Goal: Information Seeking & Learning: Learn about a topic

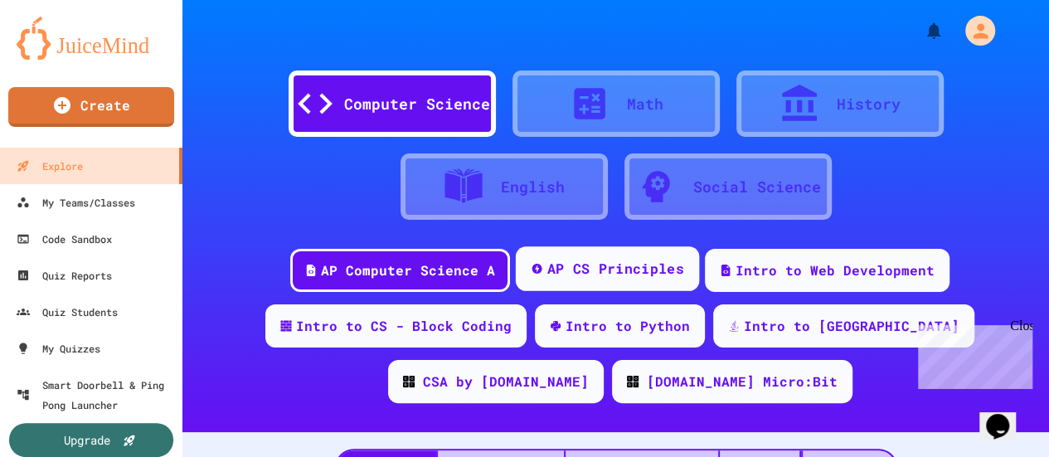
click at [618, 271] on div "AP CS Principles" at bounding box center [615, 269] width 137 height 21
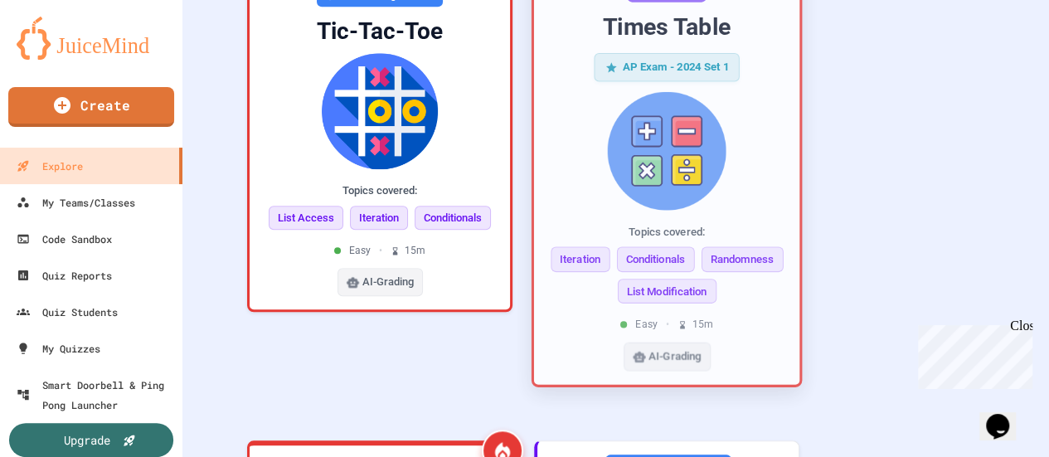
scroll to position [124, 0]
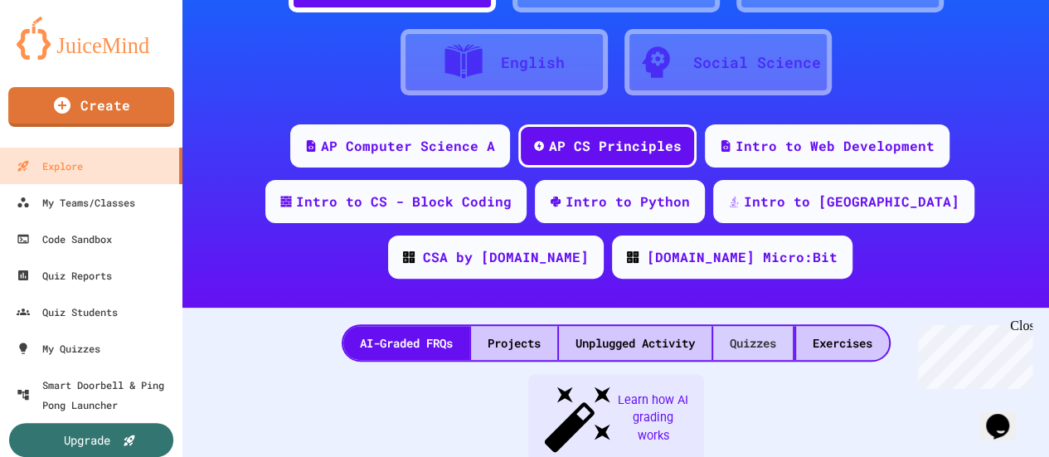
click at [740, 344] on div "Quizzes" at bounding box center [753, 343] width 80 height 34
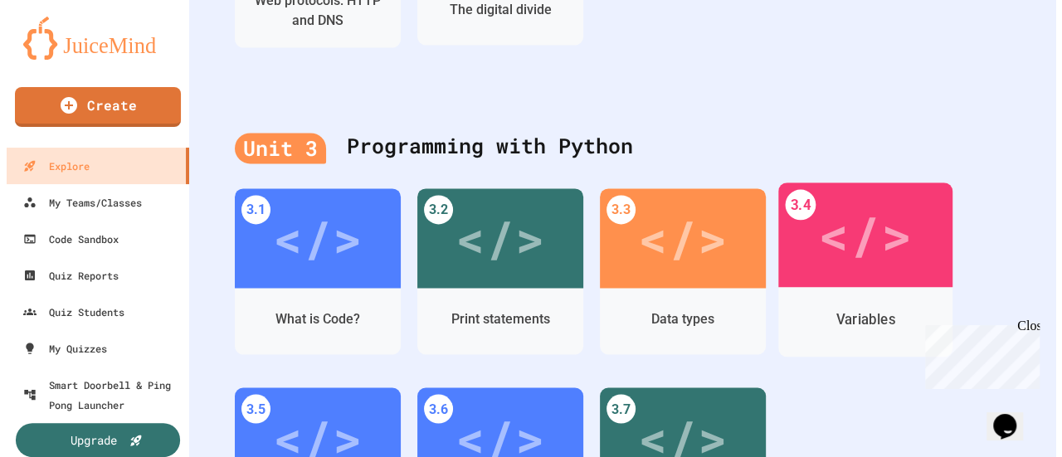
scroll to position [1368, 0]
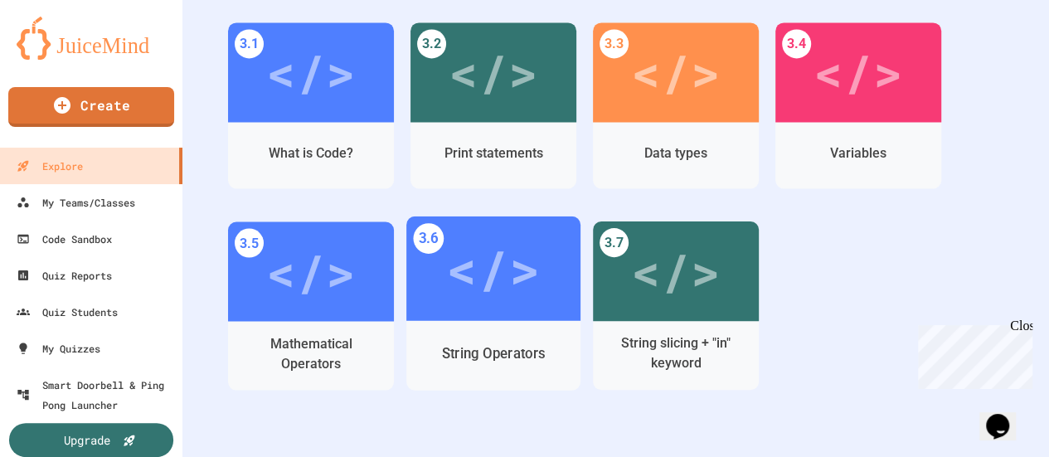
click at [513, 299] on div "</>" at bounding box center [493, 268] width 94 height 79
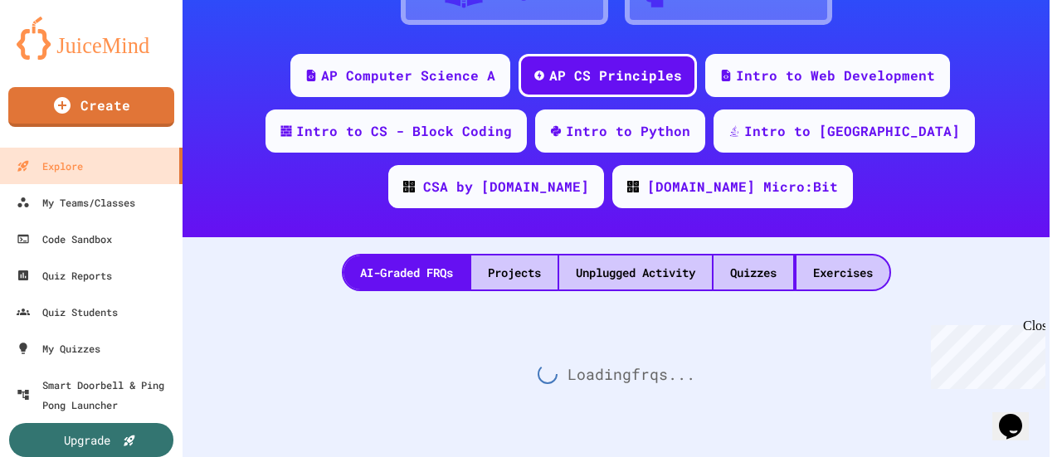
scroll to position [207, 0]
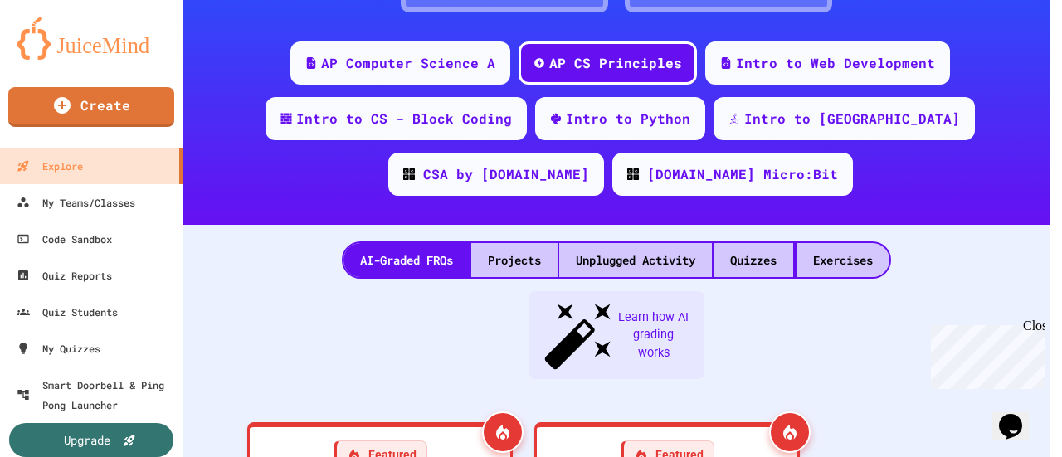
scroll to position [1368, 0]
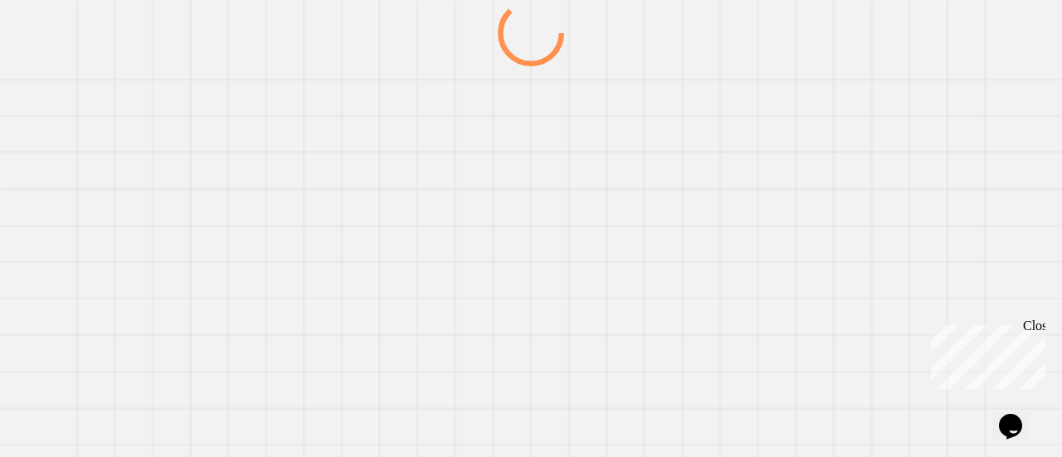
click at [791, 282] on div at bounding box center [531, 228] width 1062 height 457
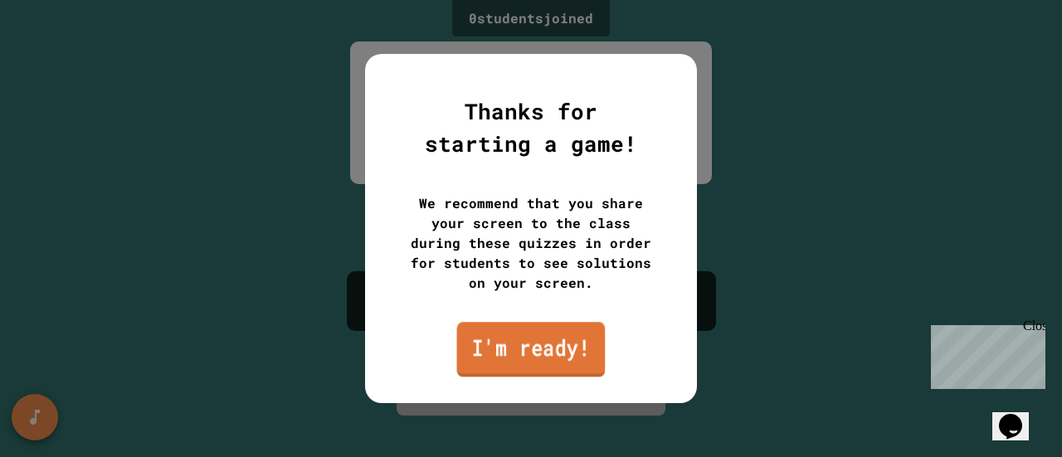
click at [532, 361] on link "I'm ready!" at bounding box center [531, 349] width 148 height 55
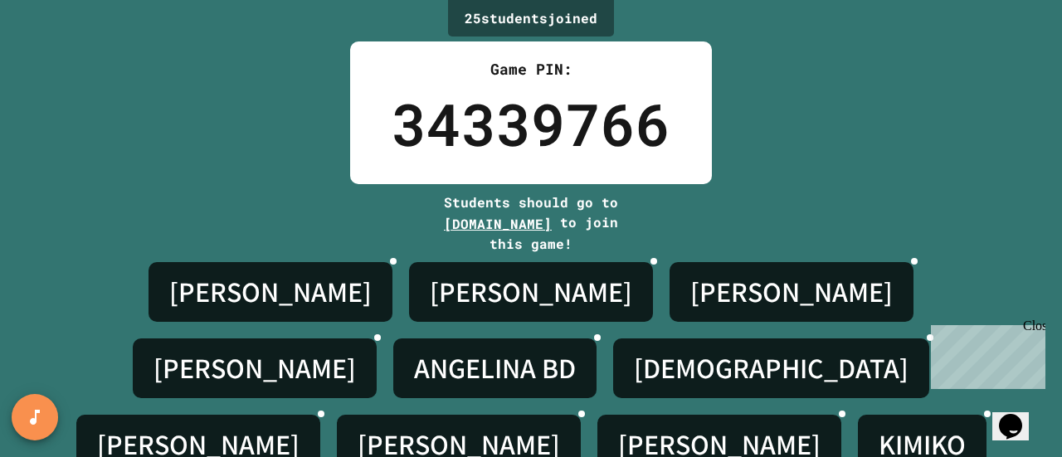
scroll to position [260, 0]
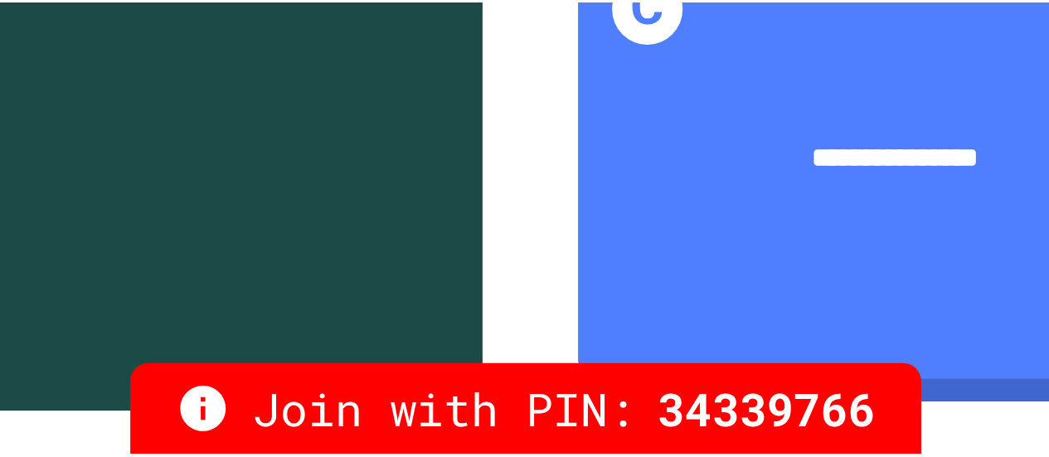
scroll to position [0, 0]
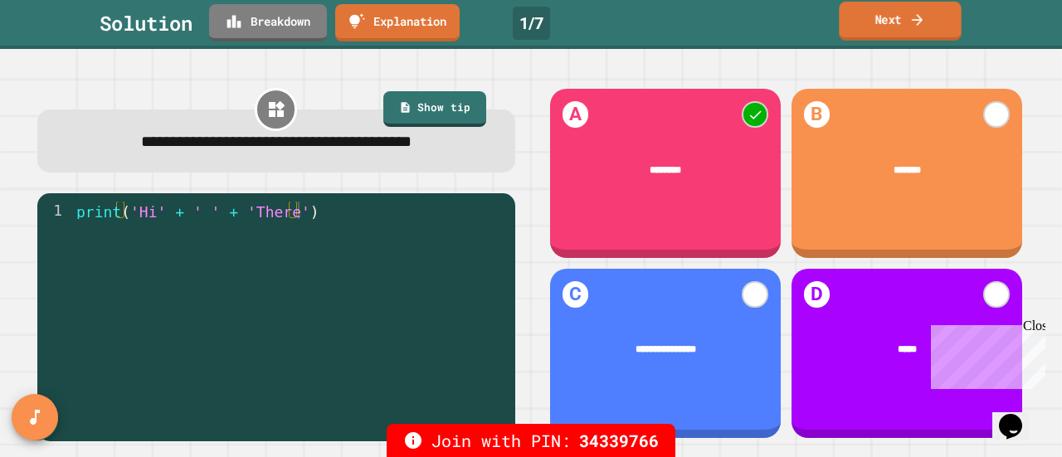
click at [904, 16] on link "Next" at bounding box center [900, 21] width 122 height 39
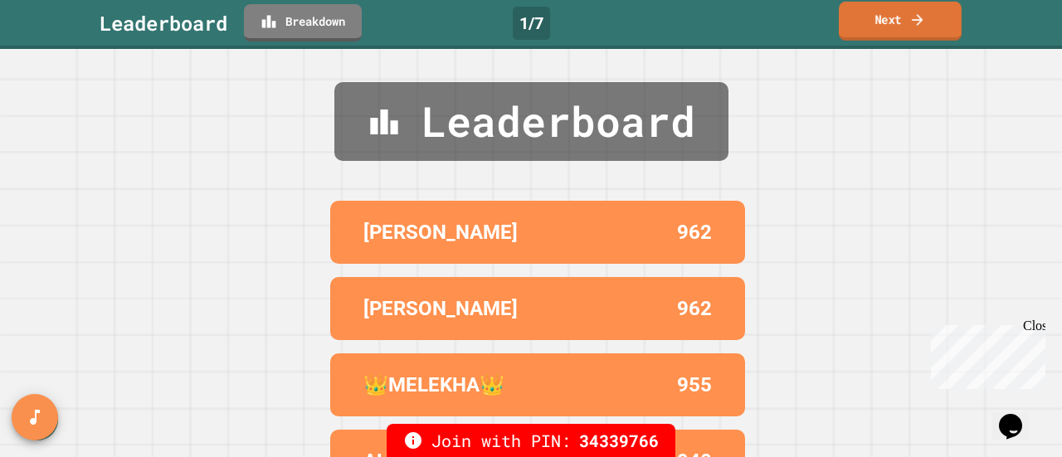
click at [904, 16] on link "Next" at bounding box center [900, 21] width 123 height 39
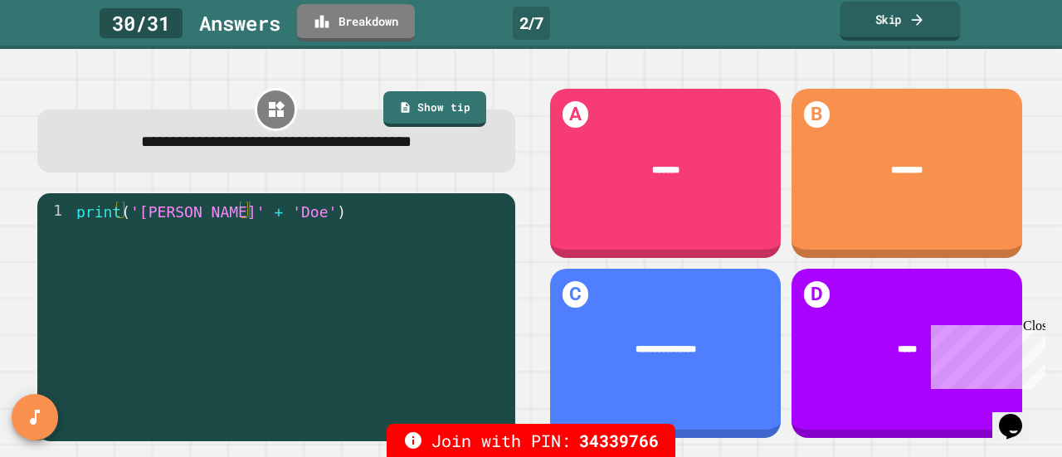
click at [863, 34] on link "Skip" at bounding box center [900, 21] width 120 height 39
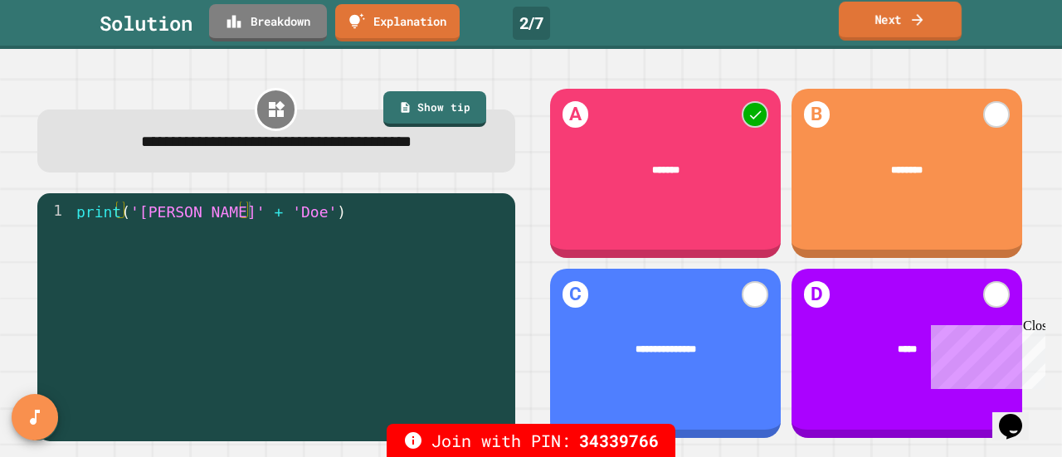
click at [863, 34] on link "Next" at bounding box center [900, 21] width 123 height 39
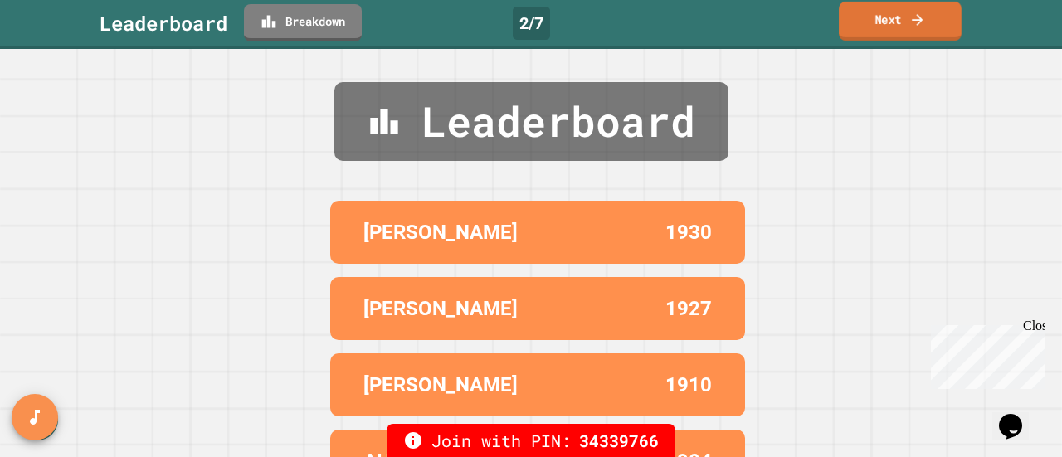
click at [863, 34] on link "Next" at bounding box center [900, 21] width 123 height 39
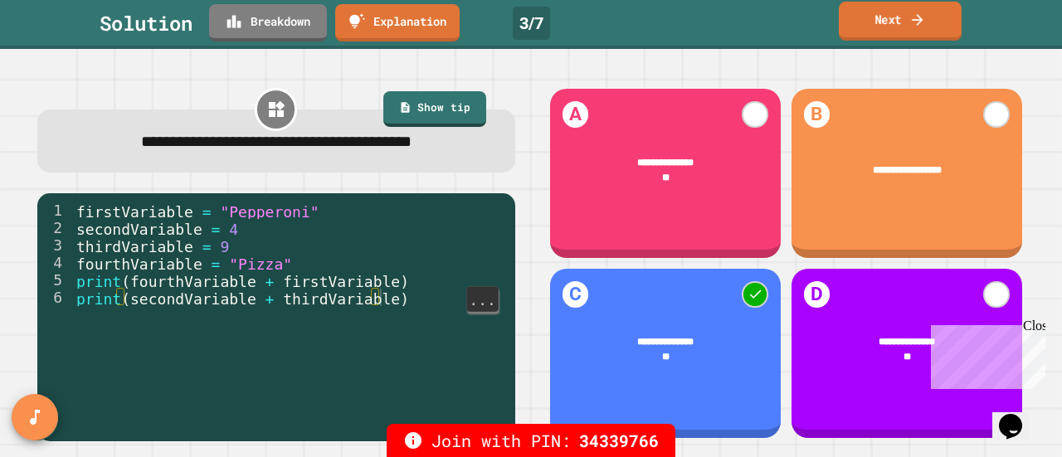
click at [916, 32] on link "Next" at bounding box center [900, 21] width 123 height 39
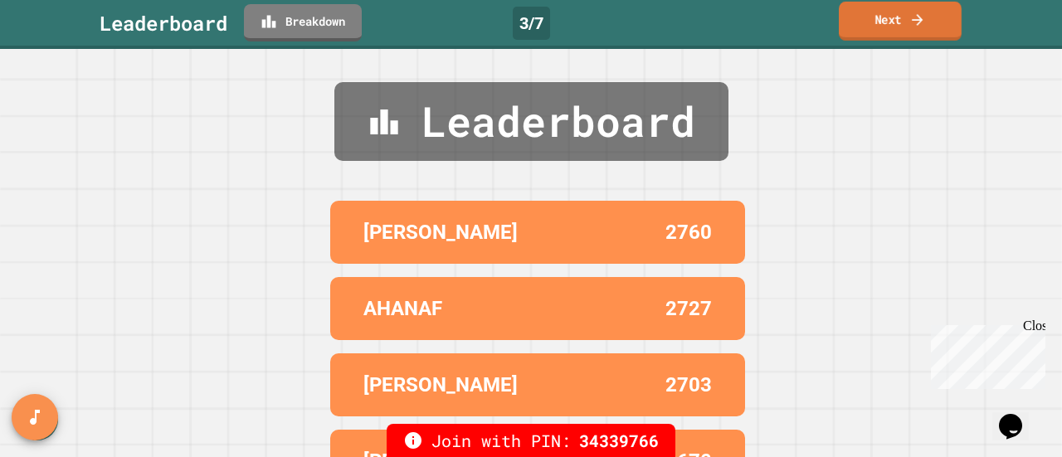
click at [894, 25] on link "Next" at bounding box center [900, 21] width 123 height 39
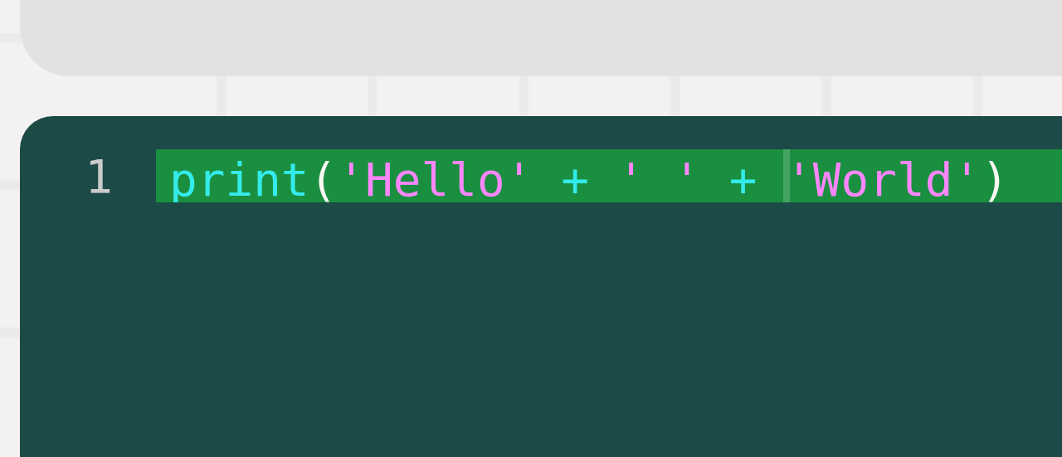
click at [166, 189] on div "print ( 'Hello' + ' ' + 'World' )" at bounding box center [372, 306] width 622 height 252
type textarea "**********"
click at [154, 207] on div "print ( 'Hello' + ' ' + 'World' )" at bounding box center [372, 306] width 622 height 252
click at [140, 187] on div "print ( 'Hello' + ' ' + 'World' )" at bounding box center [372, 306] width 622 height 252
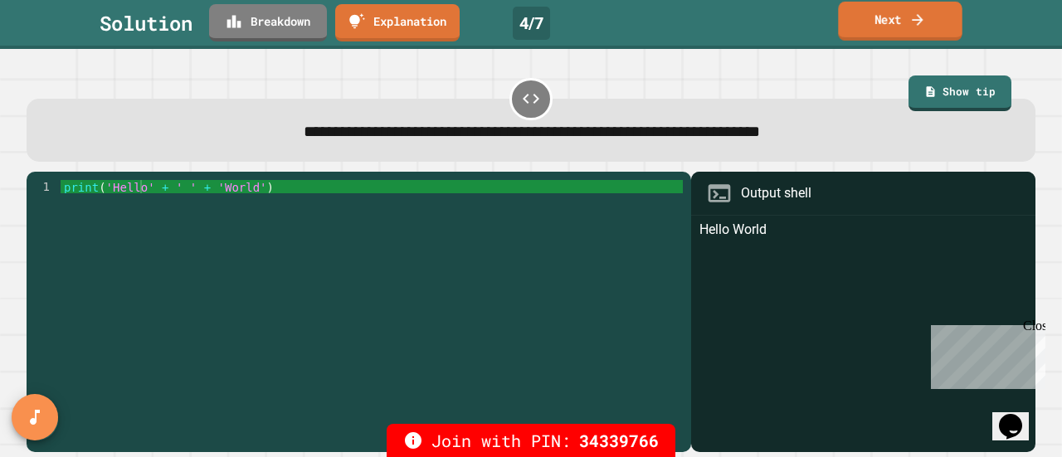
click at [909, 17] on link "Next" at bounding box center [900, 21] width 124 height 39
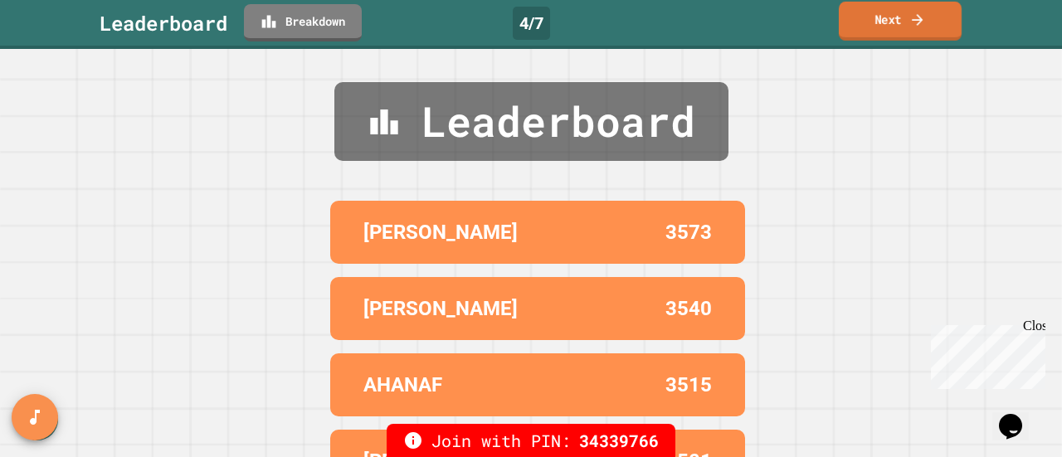
click at [909, 17] on icon at bounding box center [917, 19] width 17 height 17
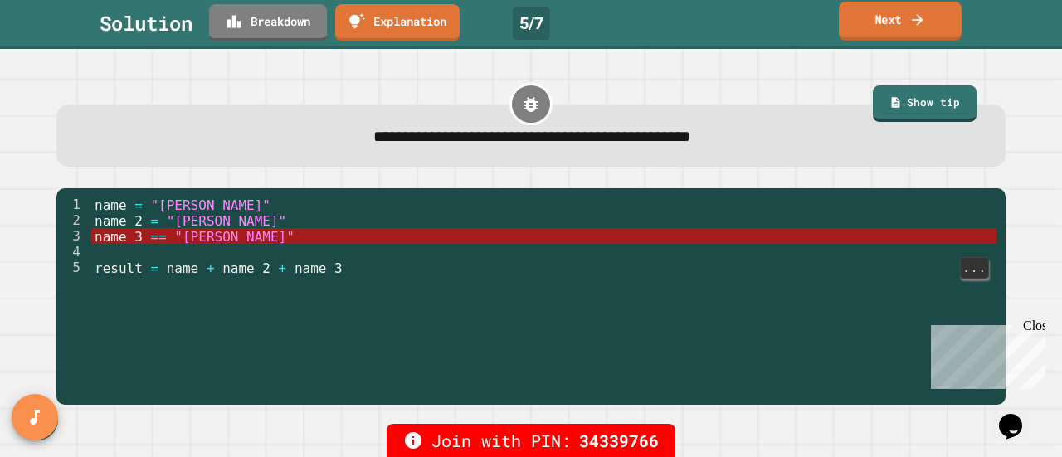
click at [899, 13] on link "Next" at bounding box center [900, 21] width 123 height 39
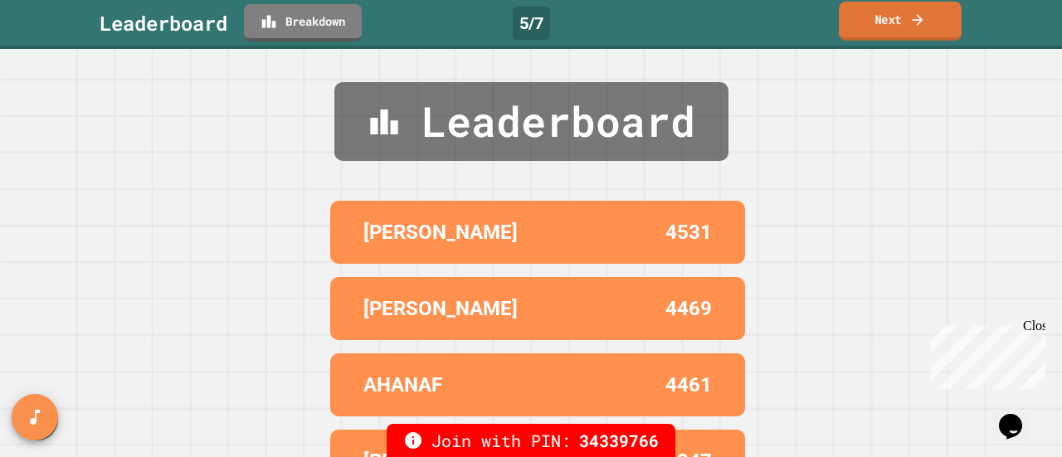
click at [891, 27] on link "Next" at bounding box center [900, 21] width 123 height 39
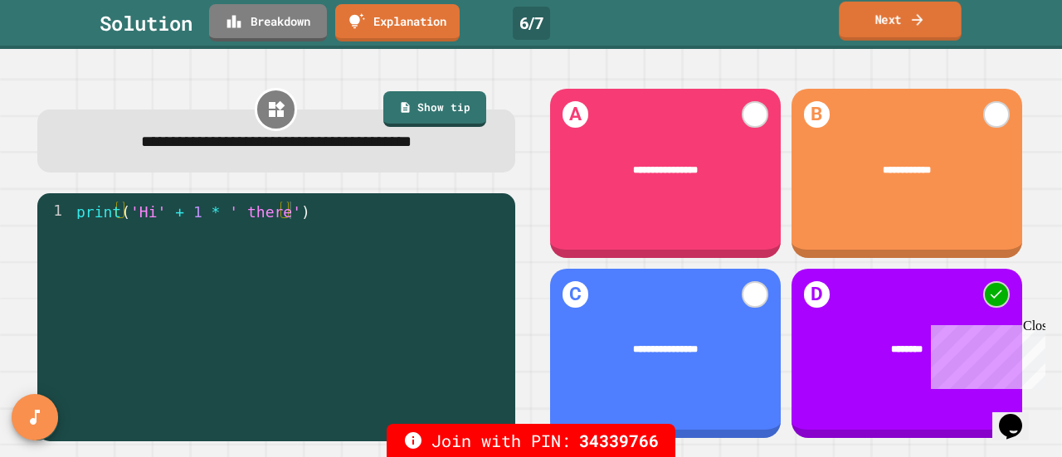
click at [904, 17] on link "Next" at bounding box center [900, 21] width 123 height 39
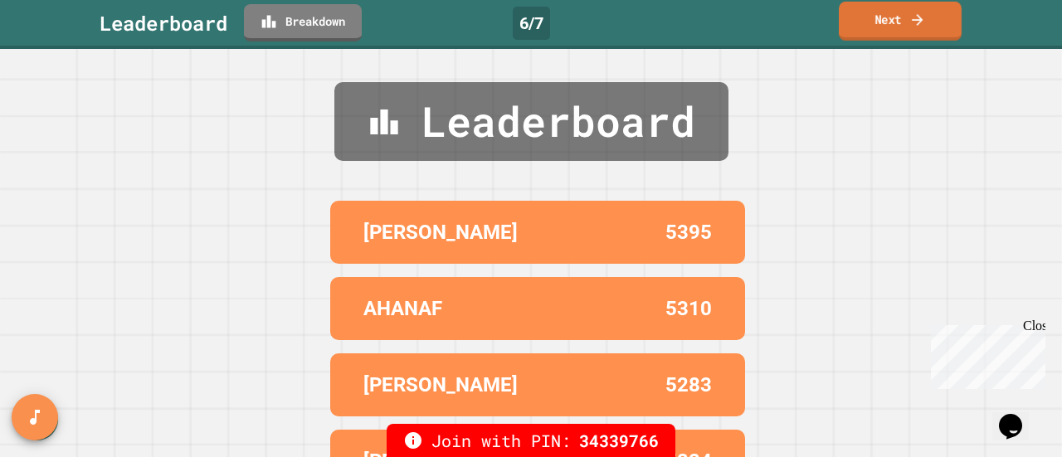
click at [904, 17] on link "Next" at bounding box center [900, 21] width 123 height 39
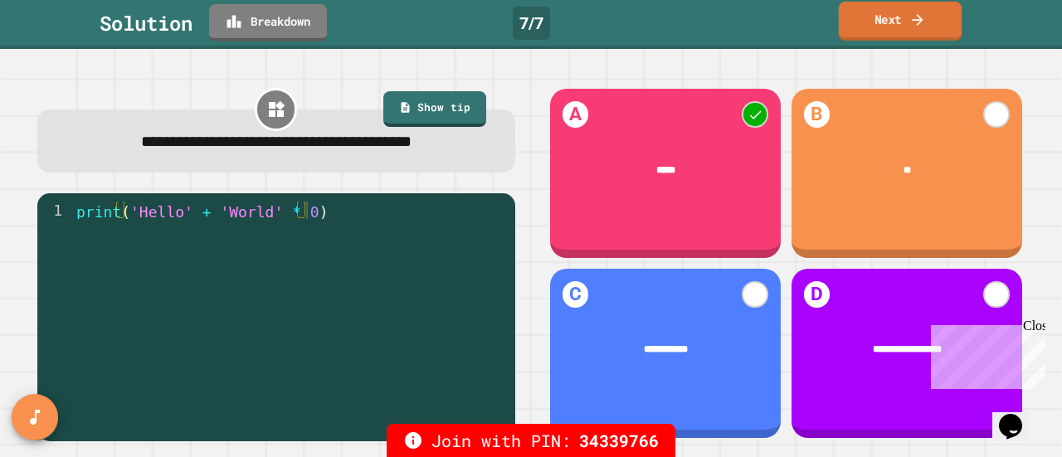
click at [884, 19] on link "Next" at bounding box center [900, 21] width 123 height 39
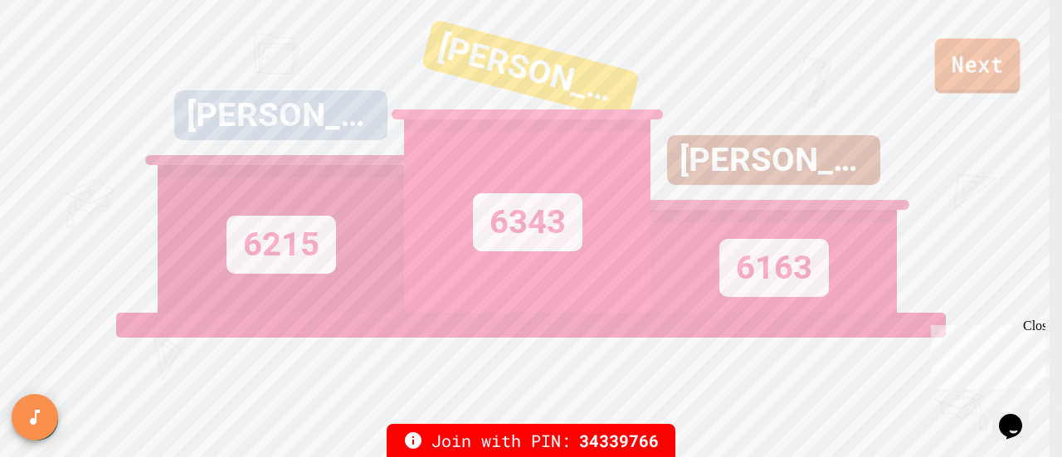
click at [973, 64] on link "Next" at bounding box center [977, 65] width 85 height 55
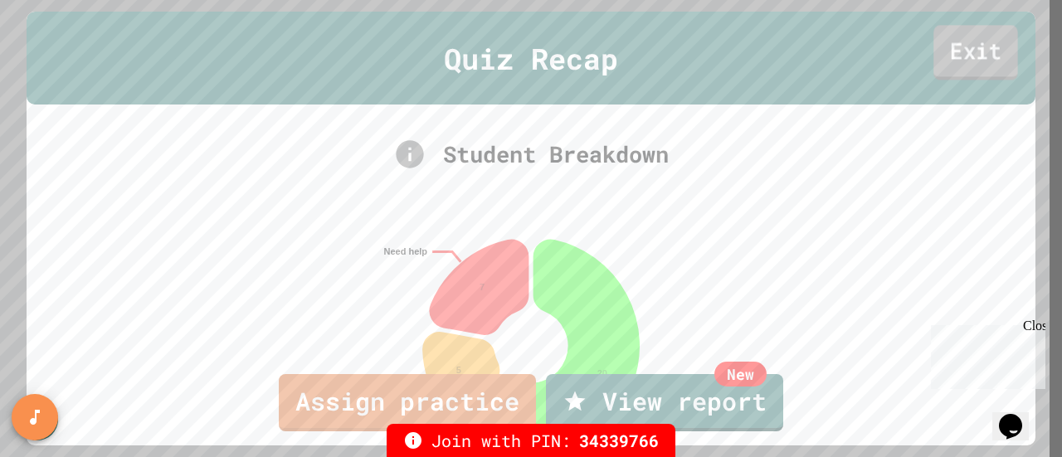
click at [950, 55] on link "Exit" at bounding box center [975, 52] width 84 height 55
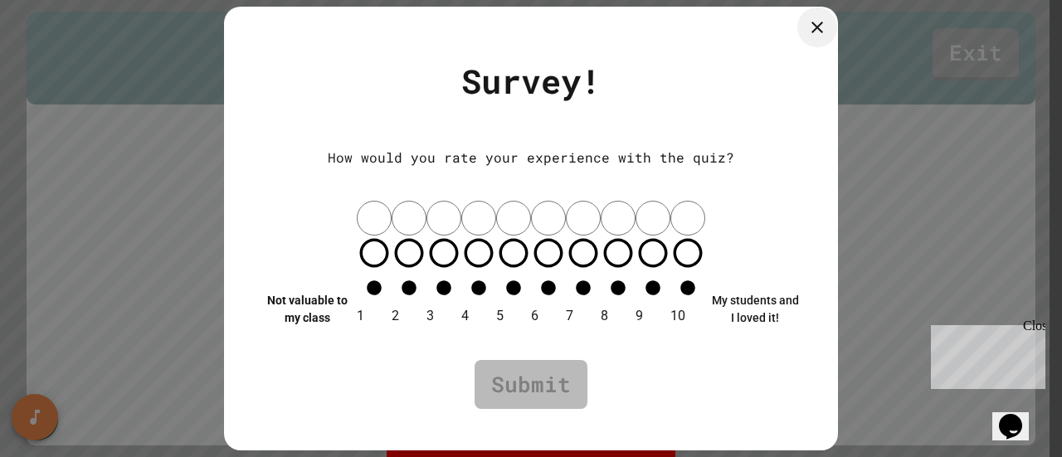
click at [807, 37] on icon at bounding box center [817, 27] width 20 height 20
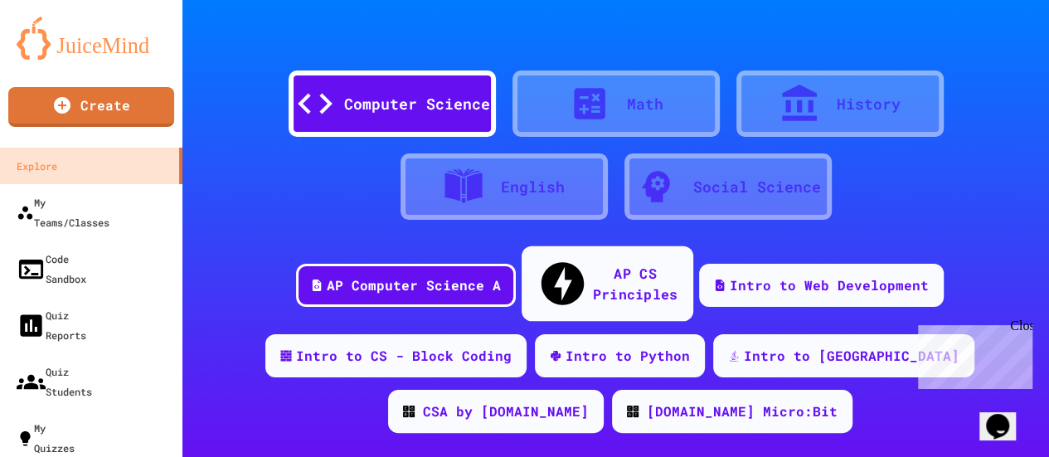
click at [599, 266] on div "AP CS Principles" at bounding box center [634, 283] width 85 height 41
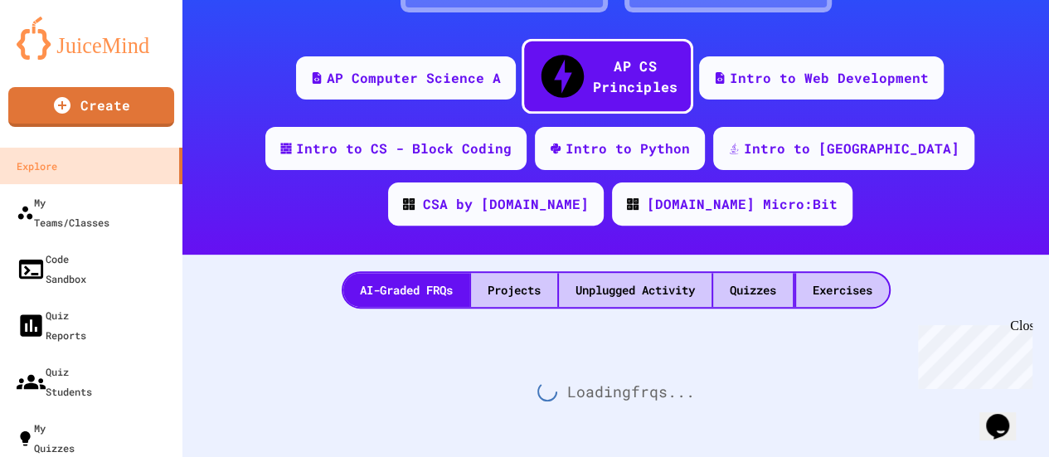
scroll to position [17, 0]
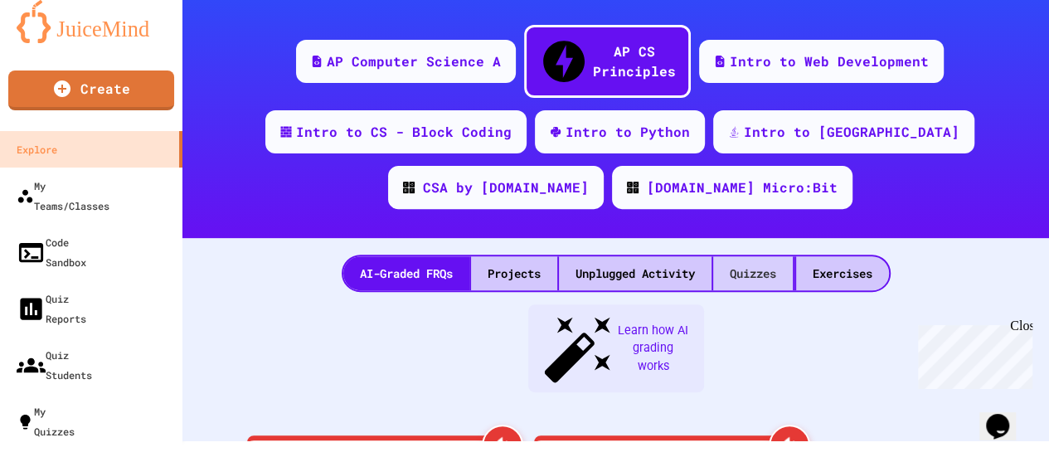
click at [751, 256] on div "Quizzes" at bounding box center [753, 273] width 80 height 34
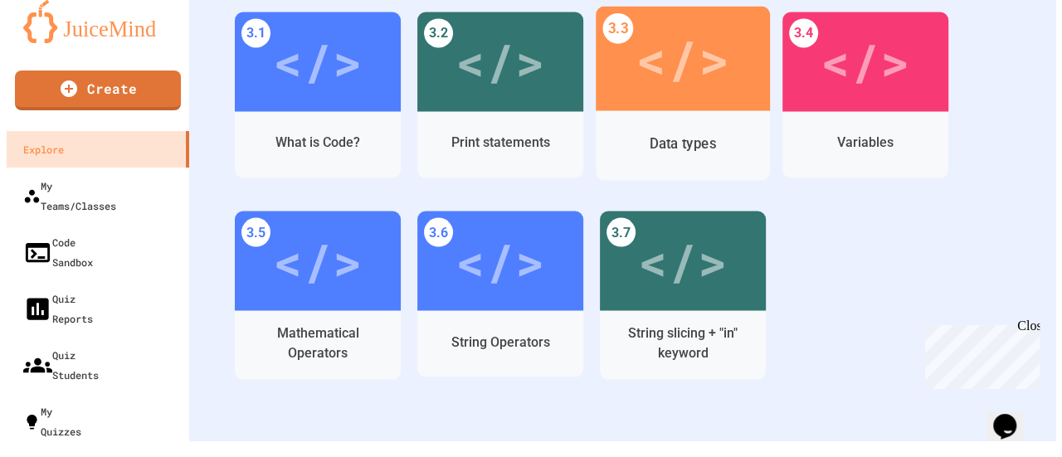
scroll to position [1415, 0]
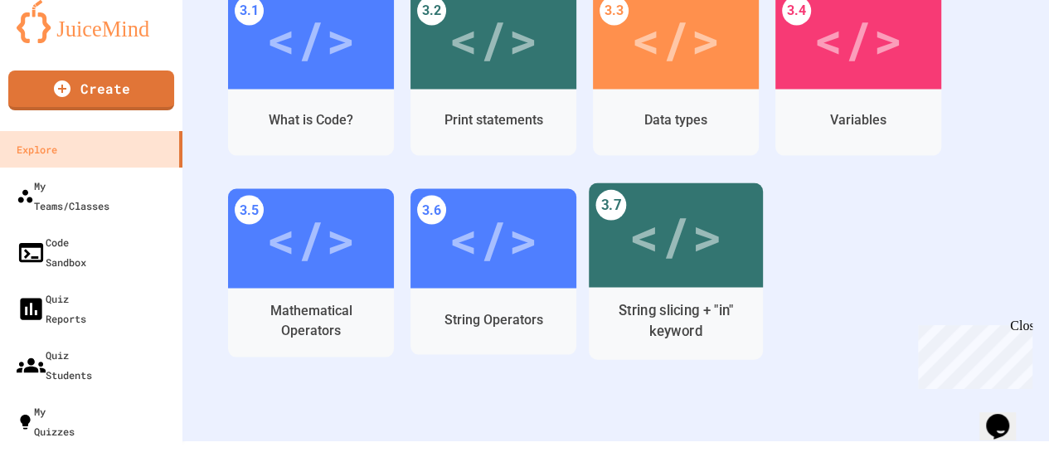
click at [659, 221] on div "</>" at bounding box center [676, 235] width 94 height 78
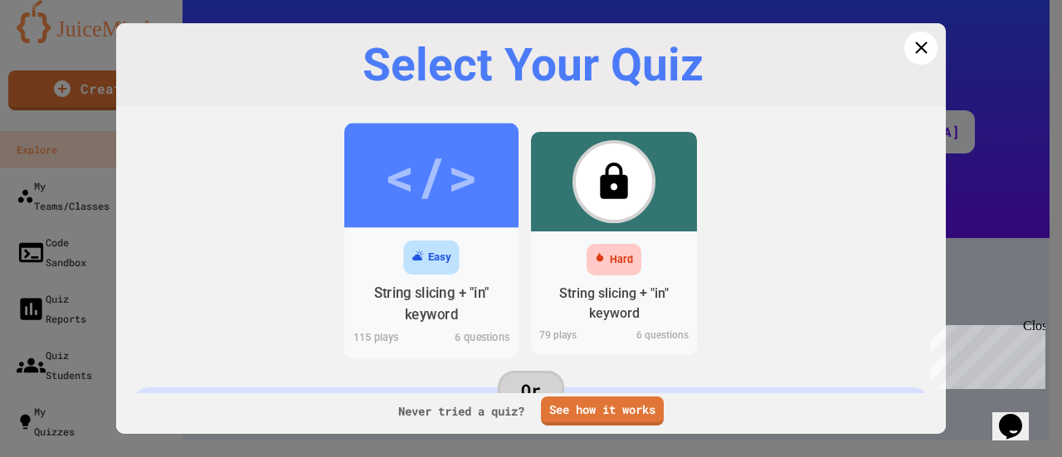
scroll to position [1415, 0]
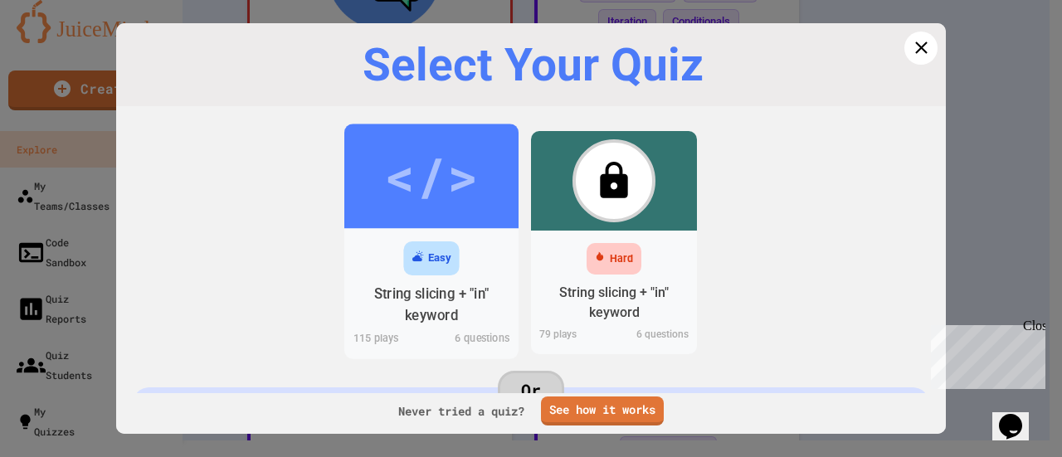
click at [446, 189] on div "</>" at bounding box center [431, 176] width 94 height 79
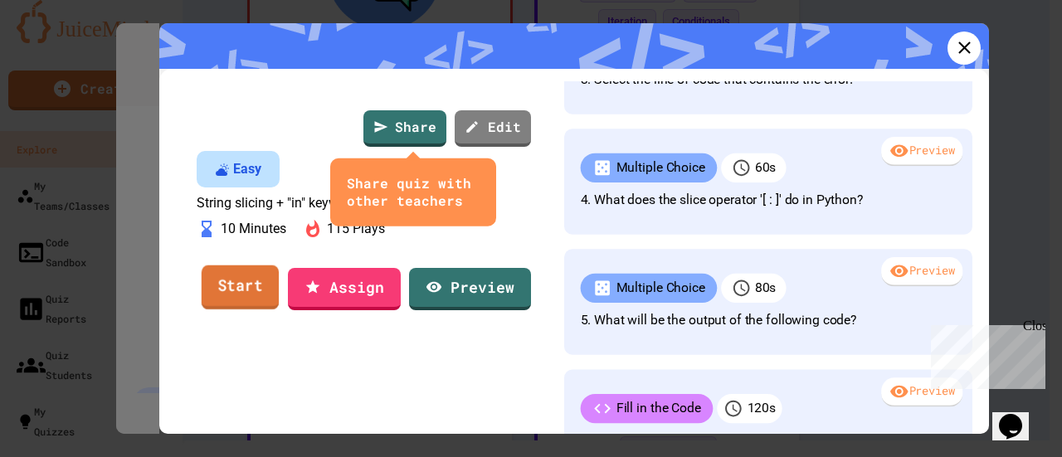
click at [241, 309] on link "Start" at bounding box center [240, 287] width 77 height 45
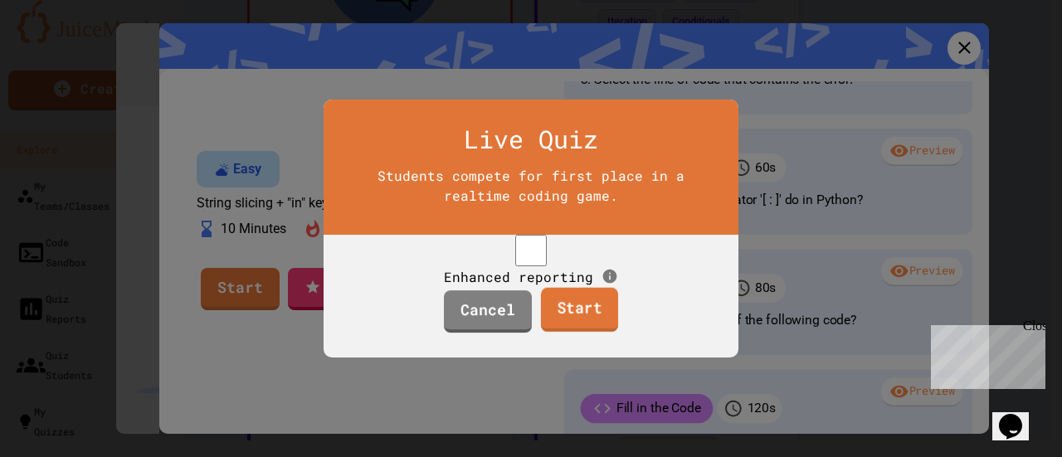
click at [581, 325] on link "Start" at bounding box center [578, 310] width 77 height 45
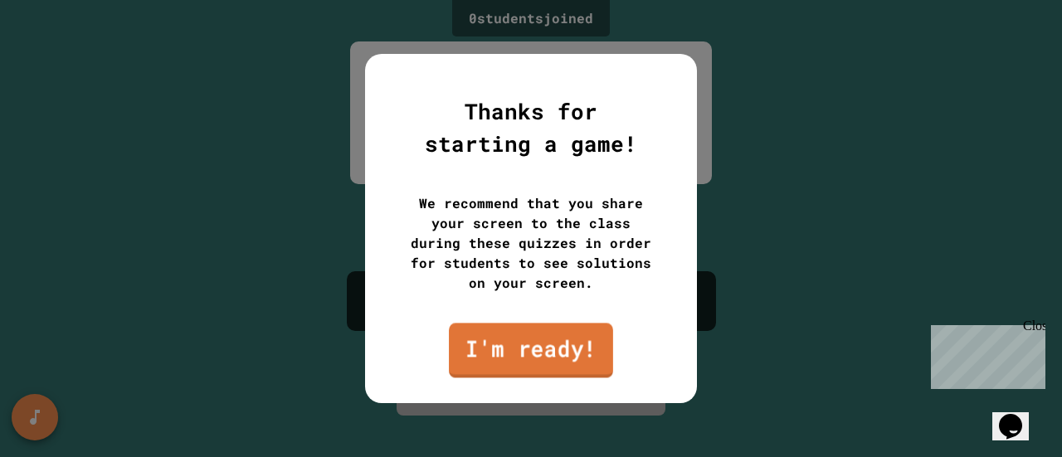
click at [561, 344] on link "I'm ready!" at bounding box center [531, 350] width 164 height 55
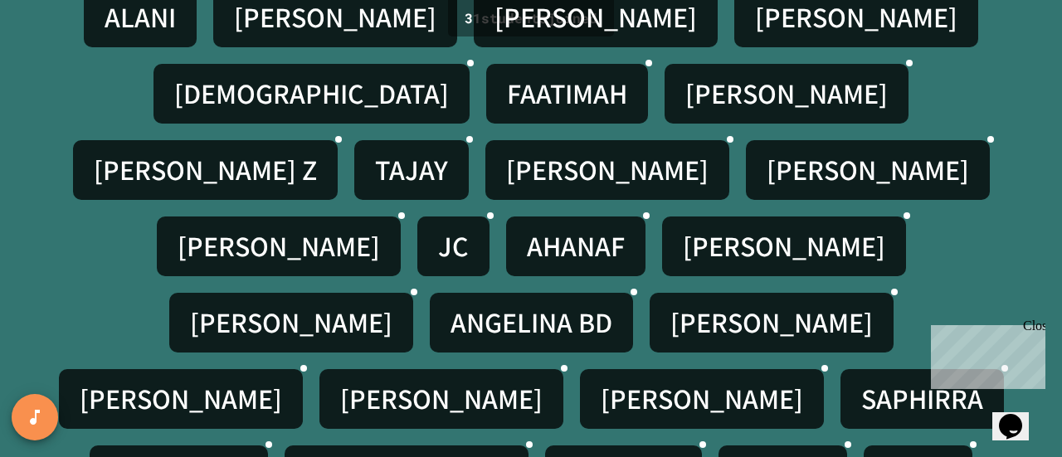
scroll to position [337, 0]
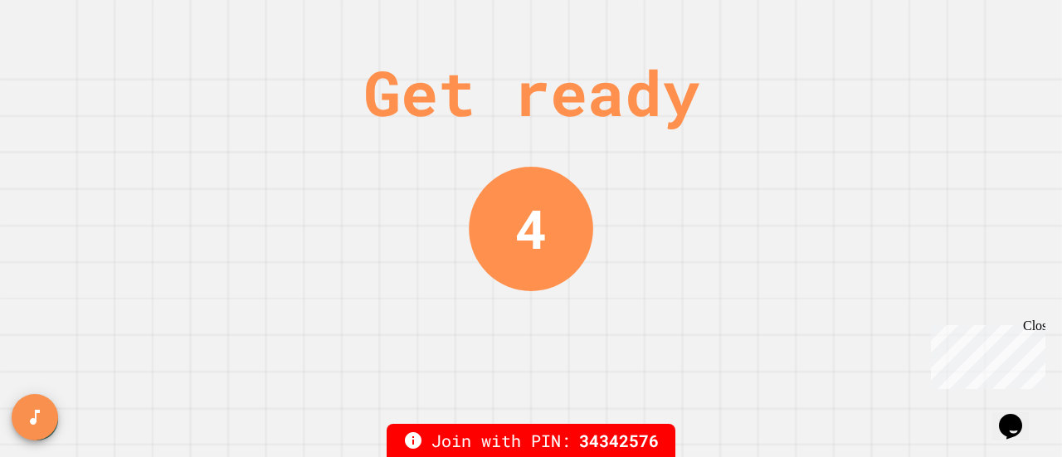
scroll to position [0, 0]
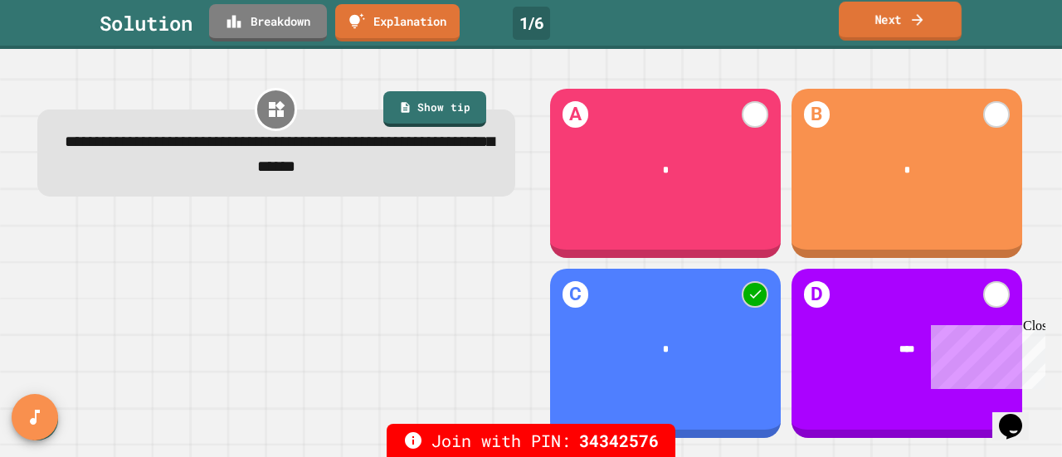
click at [886, 17] on link "Next" at bounding box center [900, 21] width 123 height 39
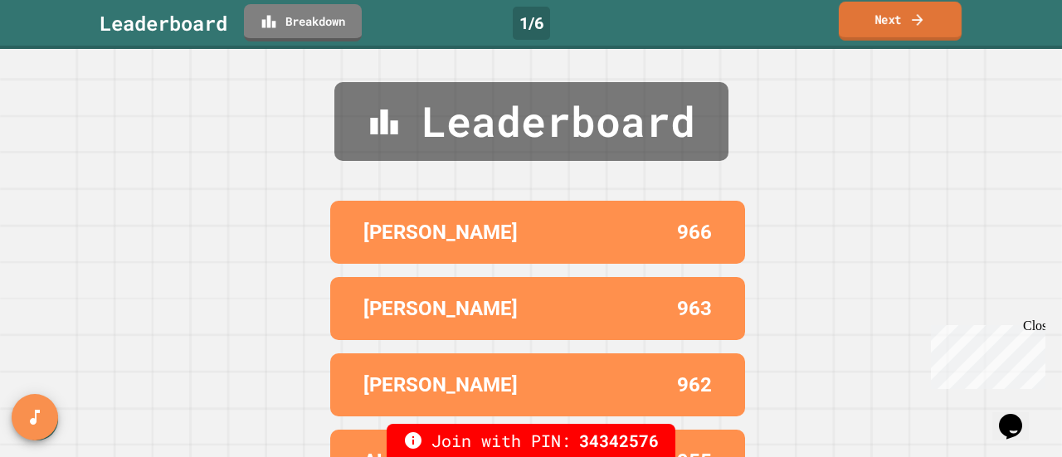
click at [886, 17] on link "Next" at bounding box center [900, 21] width 123 height 39
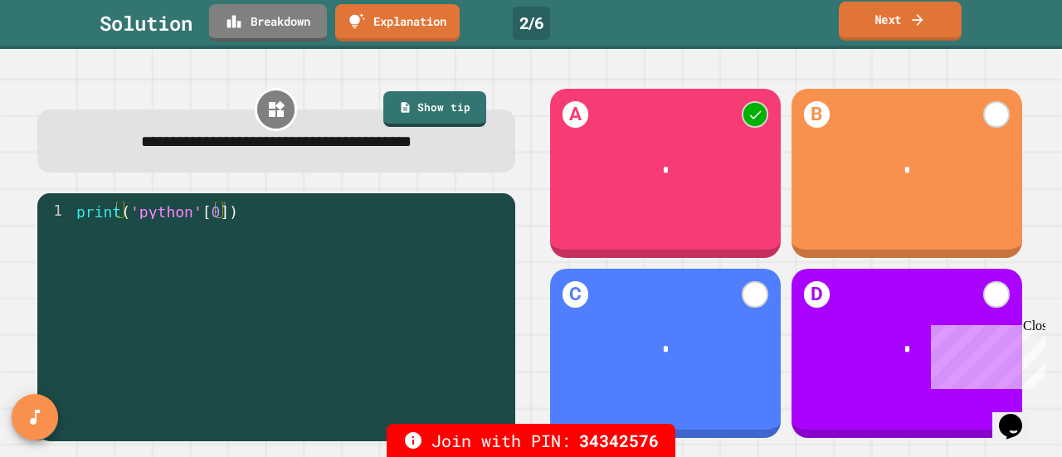
click at [886, 17] on link "Next" at bounding box center [900, 21] width 123 height 39
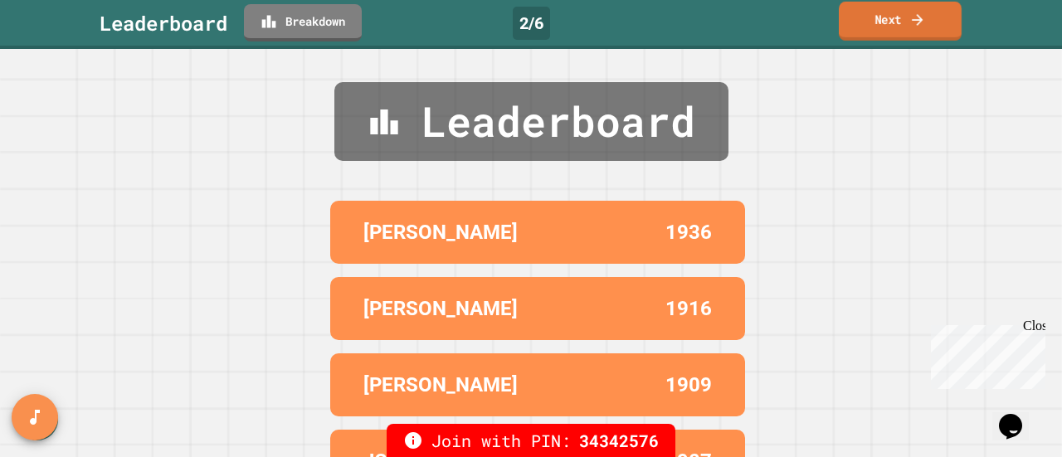
click at [886, 17] on link "Next" at bounding box center [900, 21] width 123 height 39
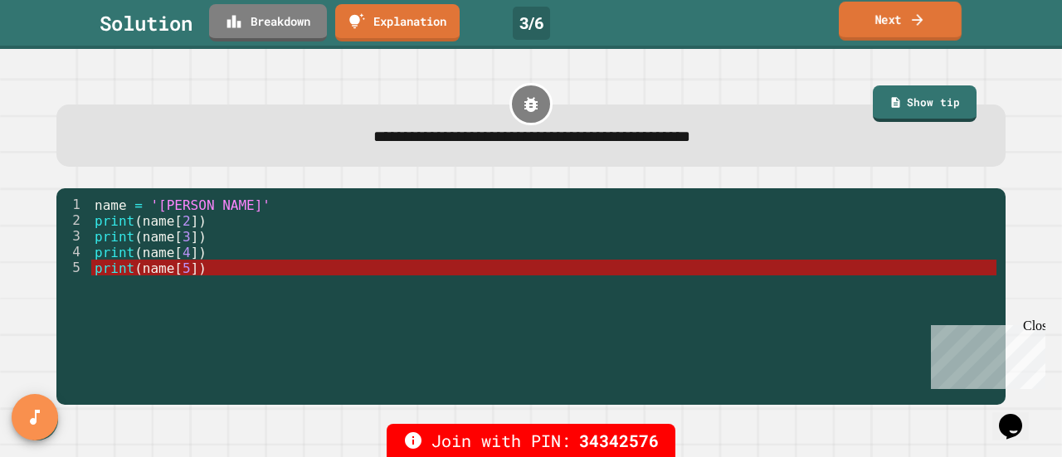
click at [886, 17] on link "Next" at bounding box center [900, 21] width 123 height 39
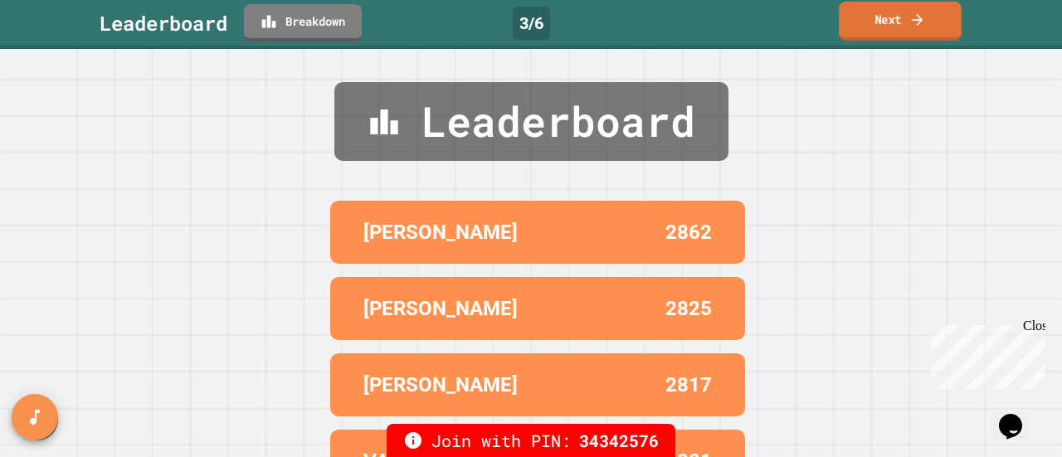
click at [886, 17] on link "Next" at bounding box center [900, 21] width 123 height 39
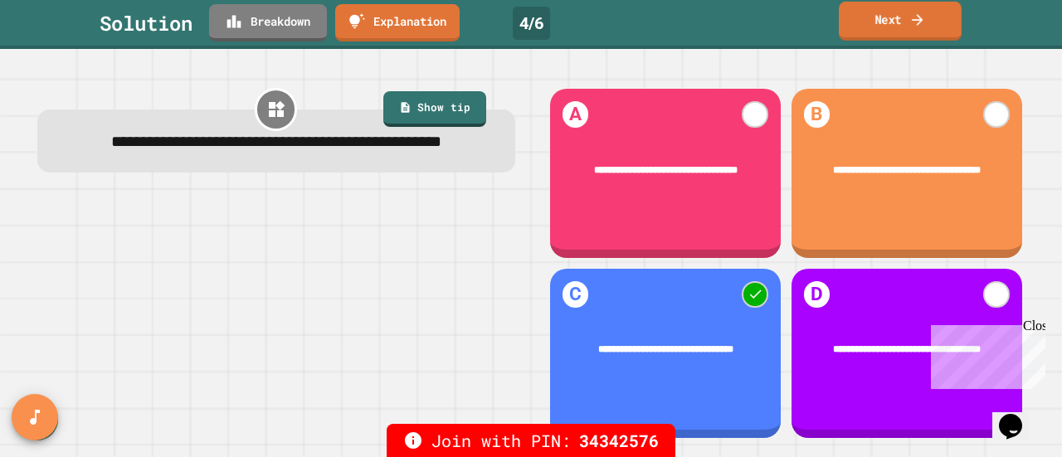
click at [886, 17] on link "Next" at bounding box center [900, 21] width 123 height 39
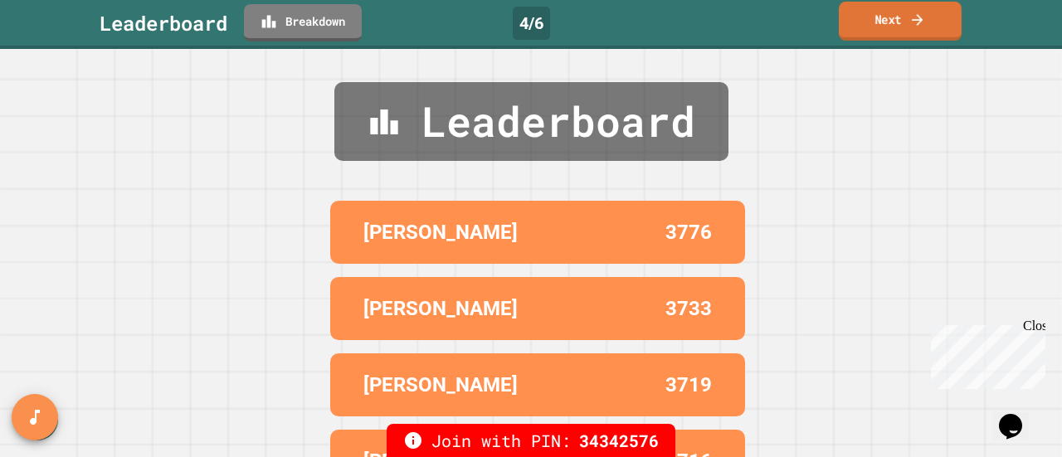
click at [886, 17] on link "Next" at bounding box center [900, 21] width 123 height 39
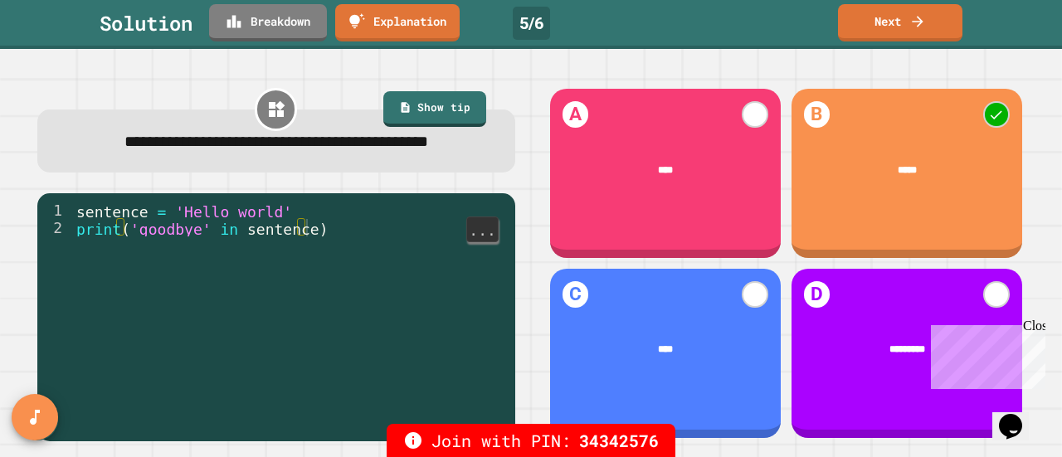
click at [902, 26] on link "Next" at bounding box center [900, 22] width 124 height 37
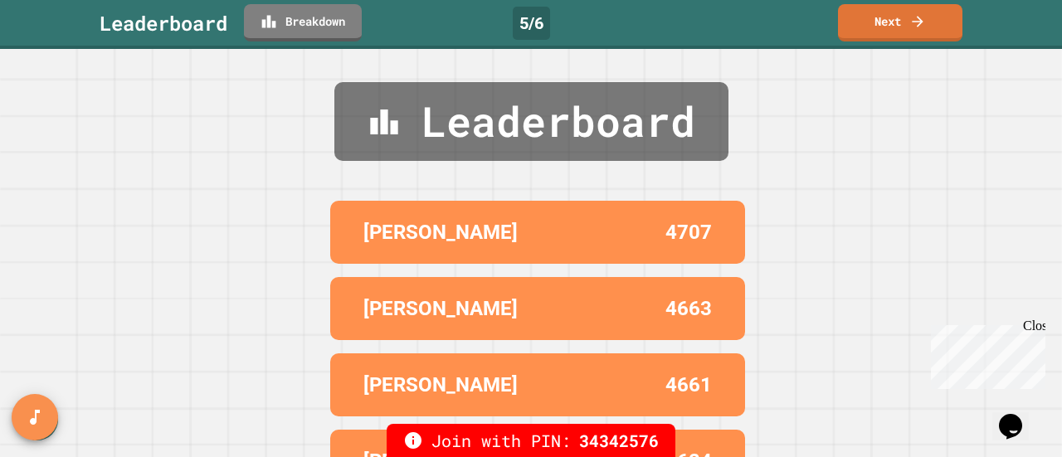
click at [913, 27] on icon at bounding box center [917, 21] width 17 height 17
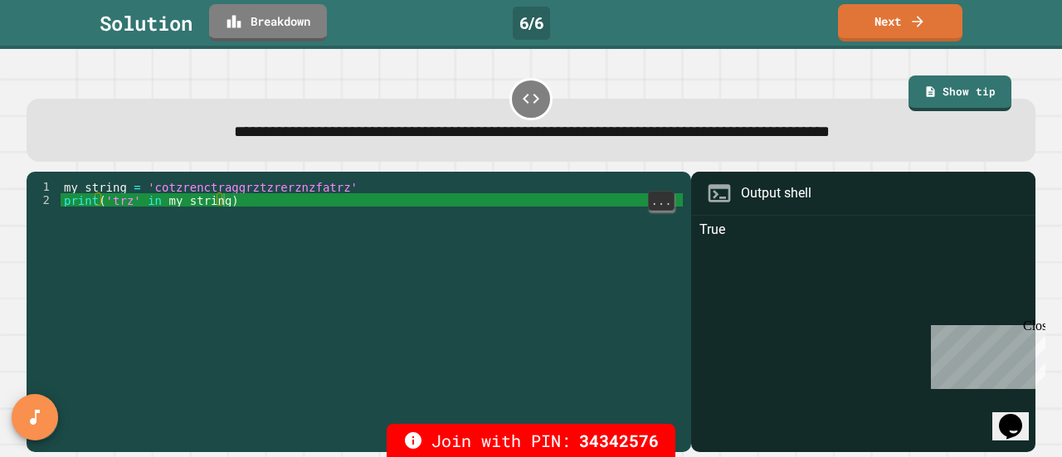
click at [917, 21] on icon at bounding box center [916, 21] width 11 height 11
